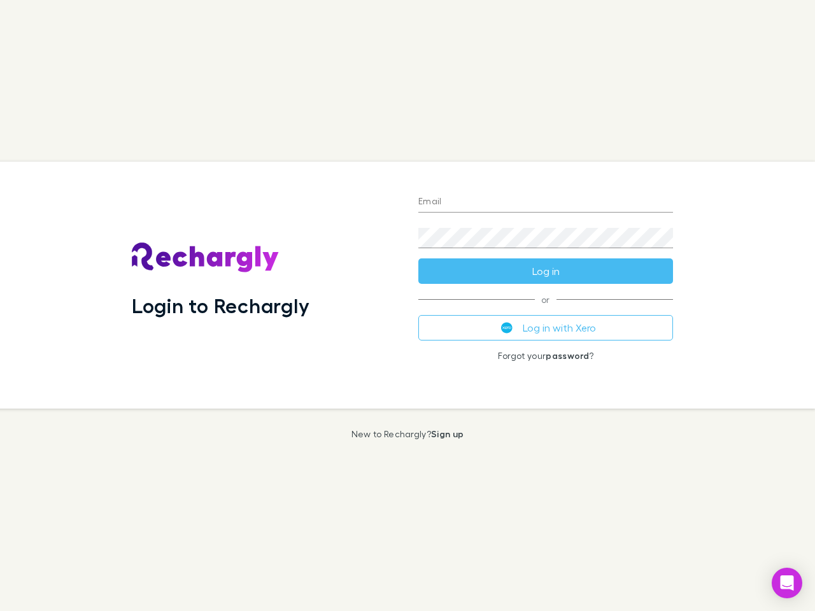
click at [408, 306] on div "Login to Rechargly" at bounding box center [265, 285] width 287 height 247
click at [546, 203] on input "Email" at bounding box center [545, 202] width 255 height 20
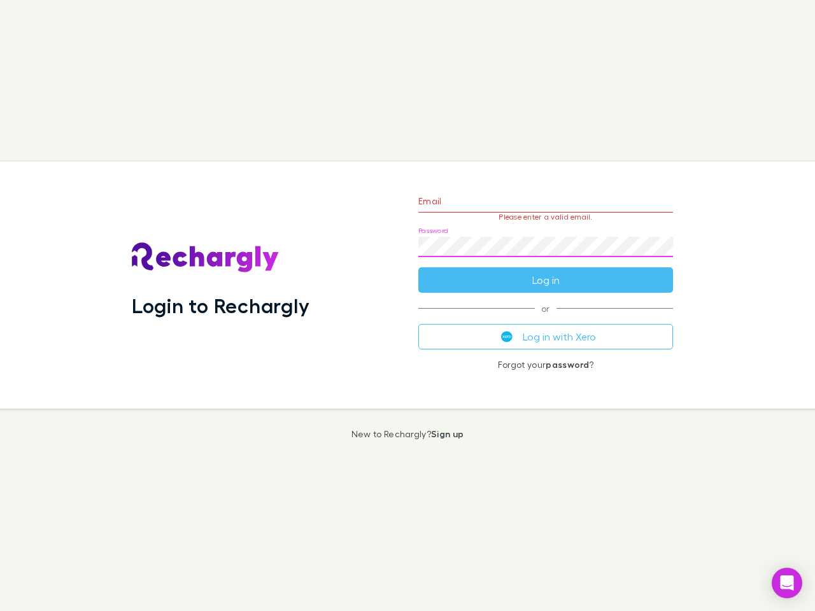
click at [546, 271] on form "Email Please enter a valid email. Password Log in" at bounding box center [545, 237] width 255 height 111
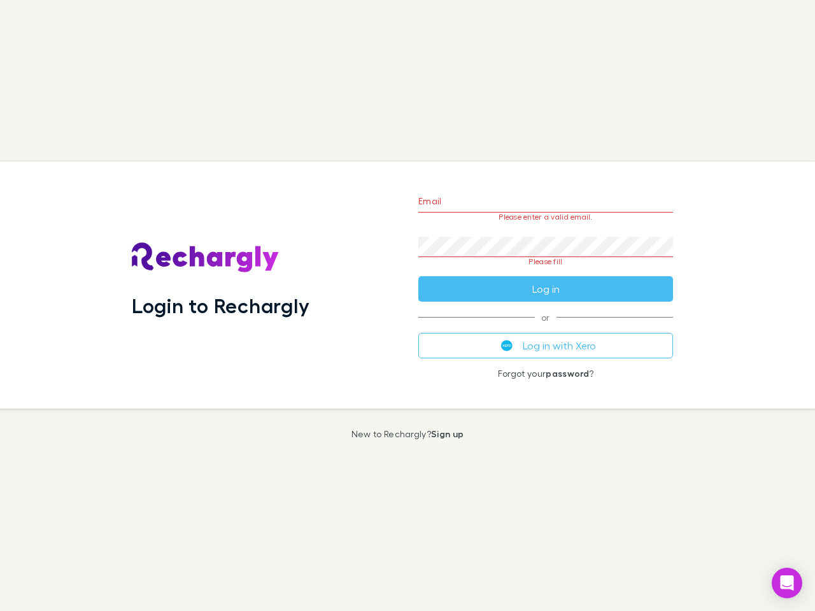
click at [546, 328] on div "Email Please enter a valid email. Password Please fill Log in or Log in with Xe…" at bounding box center [545, 285] width 275 height 247
